Goal: Transaction & Acquisition: Purchase product/service

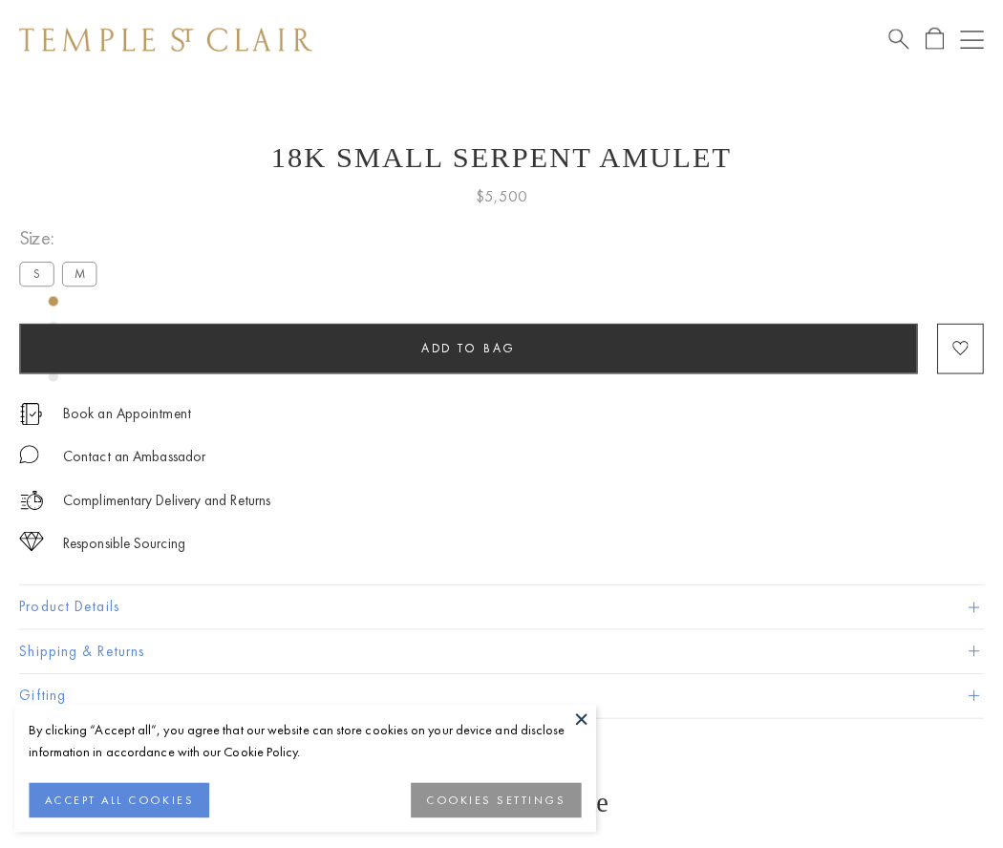
scroll to position [76, 0]
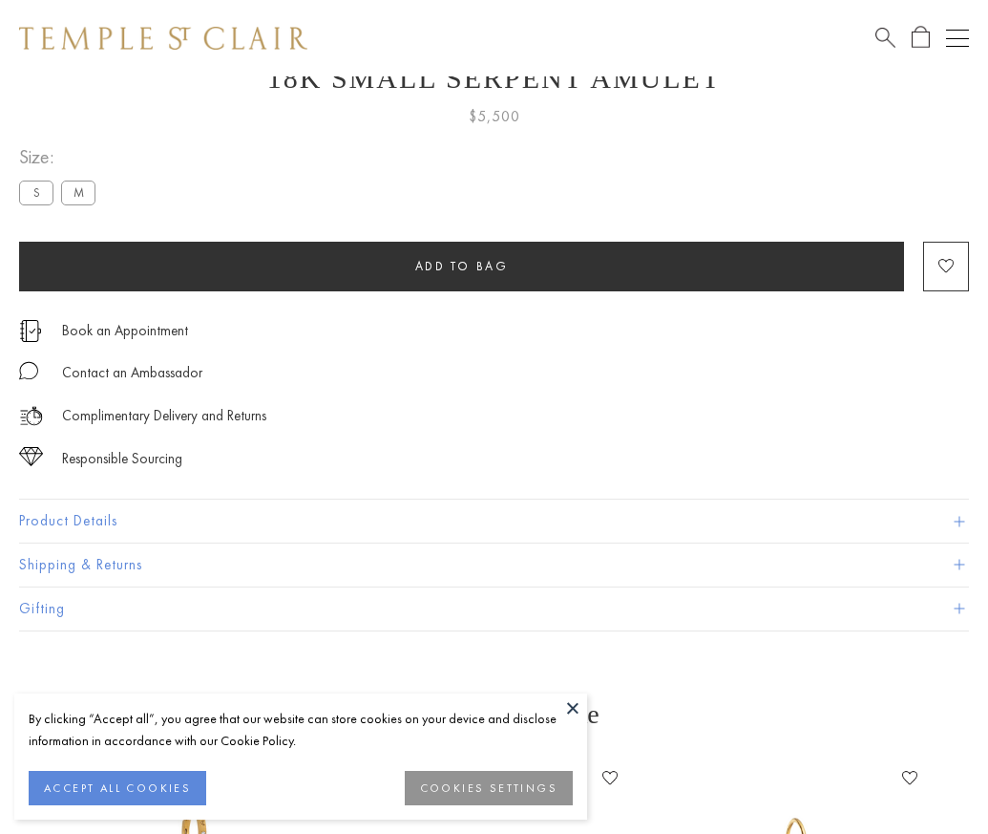
click at [461, 265] on span "Add to bag" at bounding box center [462, 266] width 94 height 16
